Goal: Find specific page/section: Find specific page/section

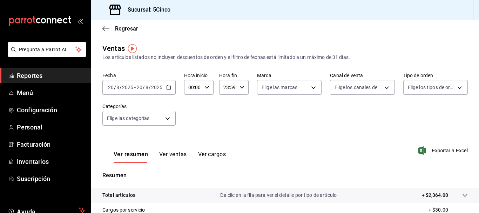
click at [34, 75] on span "Reportes" at bounding box center [51, 75] width 68 height 9
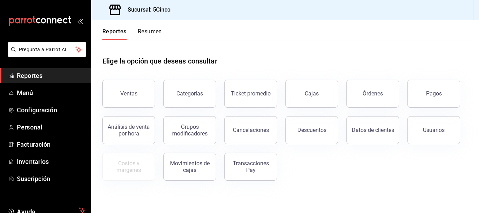
click at [152, 35] on button "Resumen" at bounding box center [150, 34] width 24 height 12
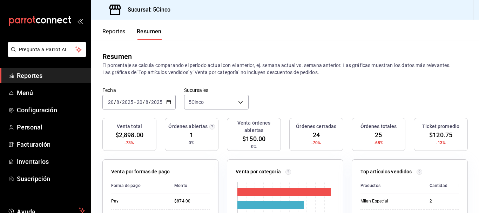
click at [38, 74] on span "Reportes" at bounding box center [51, 75] width 68 height 9
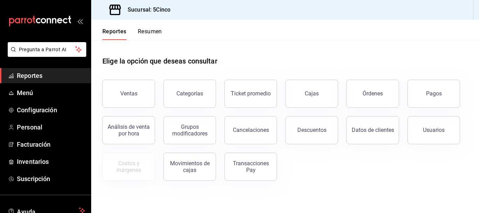
click at [147, 26] on div "Reportes Resumen" at bounding box center [126, 30] width 71 height 20
click at [151, 32] on button "Resumen" at bounding box center [150, 34] width 24 height 12
